Goal: Task Accomplishment & Management: Manage account settings

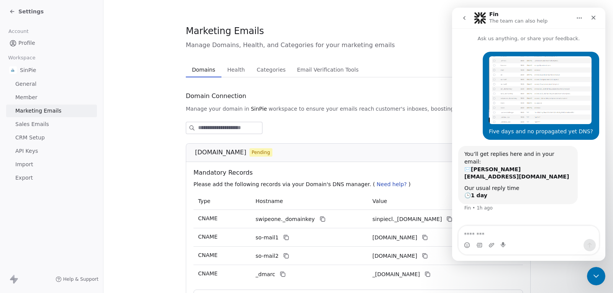
click at [508, 235] on textarea "Message…" at bounding box center [529, 232] width 140 height 13
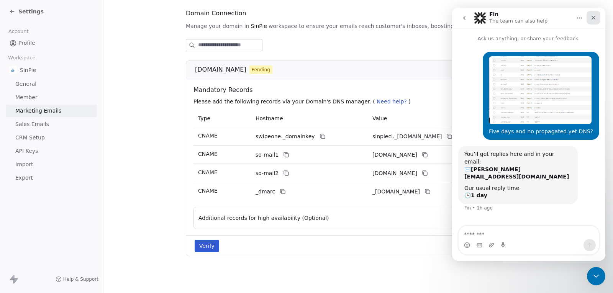
click at [598, 20] on div "Close" at bounding box center [594, 18] width 14 height 14
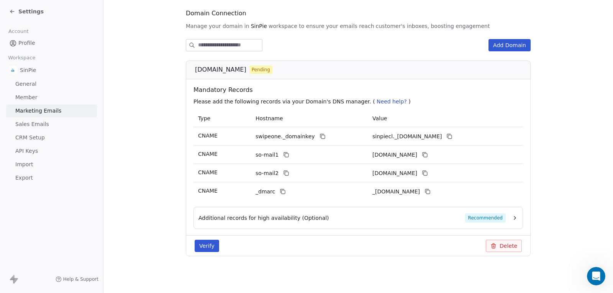
scroll to position [0, 0]
click at [212, 249] on button "Verify" at bounding box center [207, 246] width 25 height 12
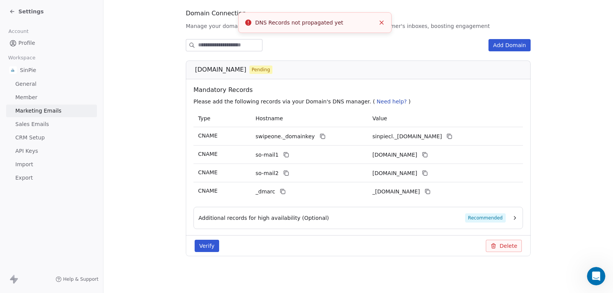
click at [381, 21] on line "Close toast" at bounding box center [381, 22] width 3 height 3
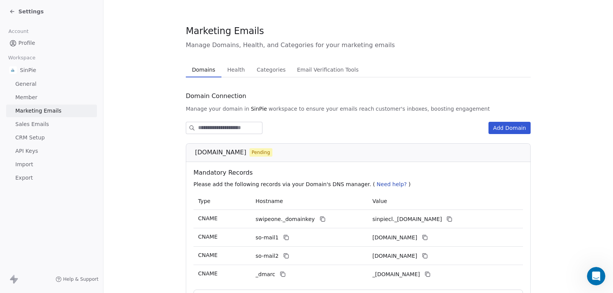
click at [230, 68] on span "Health" at bounding box center [236, 69] width 24 height 11
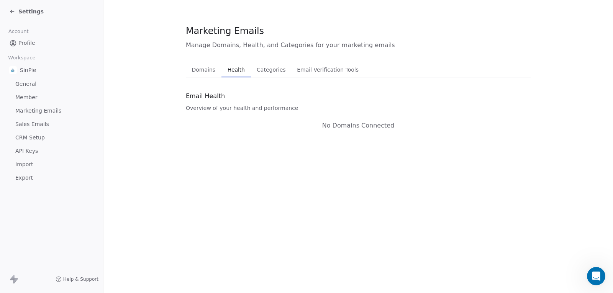
click at [270, 69] on span "Categories" at bounding box center [271, 69] width 35 height 11
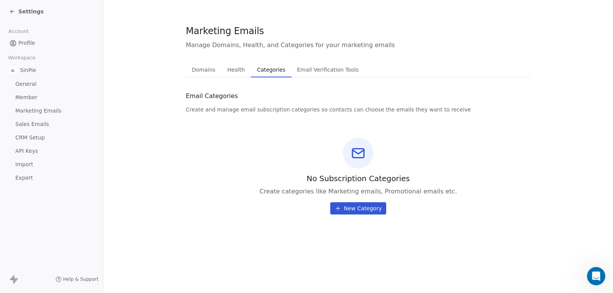
click at [319, 73] on span "Email Verification Tools" at bounding box center [328, 69] width 68 height 11
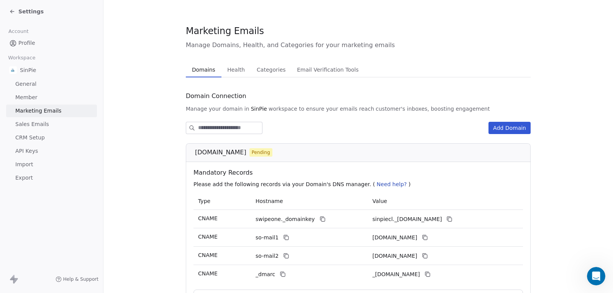
click at [200, 70] on span "Domains" at bounding box center [204, 69] width 30 height 11
click at [11, 11] on icon at bounding box center [11, 11] width 2 height 2
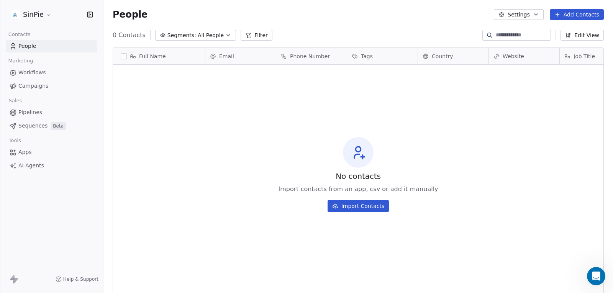
scroll to position [252, 504]
